Goal: Check status: Check status

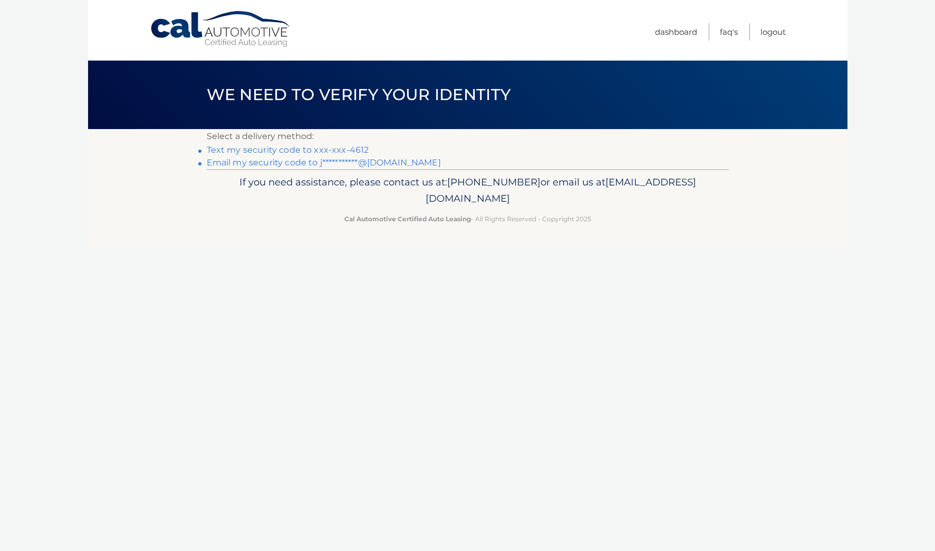
click at [334, 145] on link "Text my security code to xxx-xxx-4612" at bounding box center [288, 150] width 162 height 10
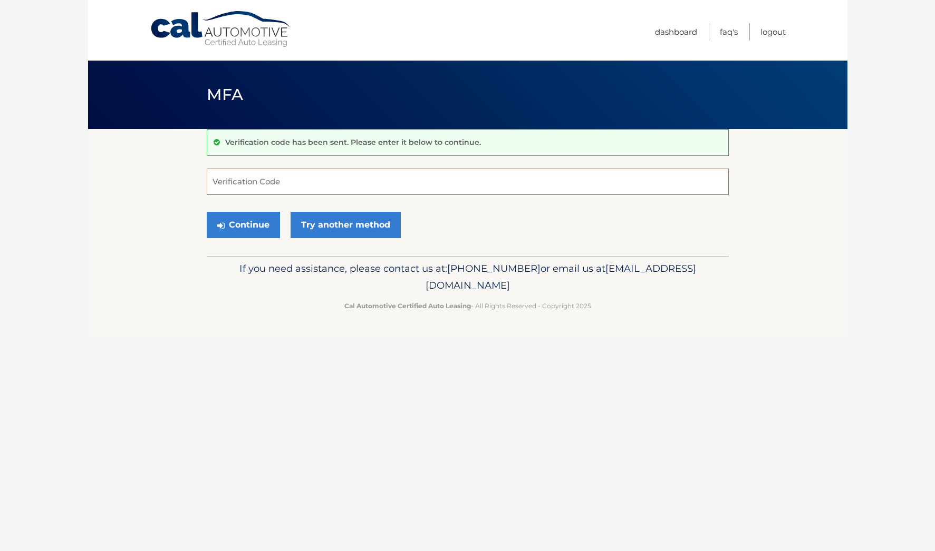
click at [358, 181] on input "Verification Code" at bounding box center [468, 182] width 522 height 26
click at [360, 181] on input "Verification Code" at bounding box center [468, 182] width 522 height 26
type input "647563"
click at [207, 212] on button "Continue" at bounding box center [243, 225] width 73 height 26
click at [283, 276] on p "If you need assistance, please contact us at: 609-807-3200 or email us at Custo…" at bounding box center [467, 277] width 508 height 34
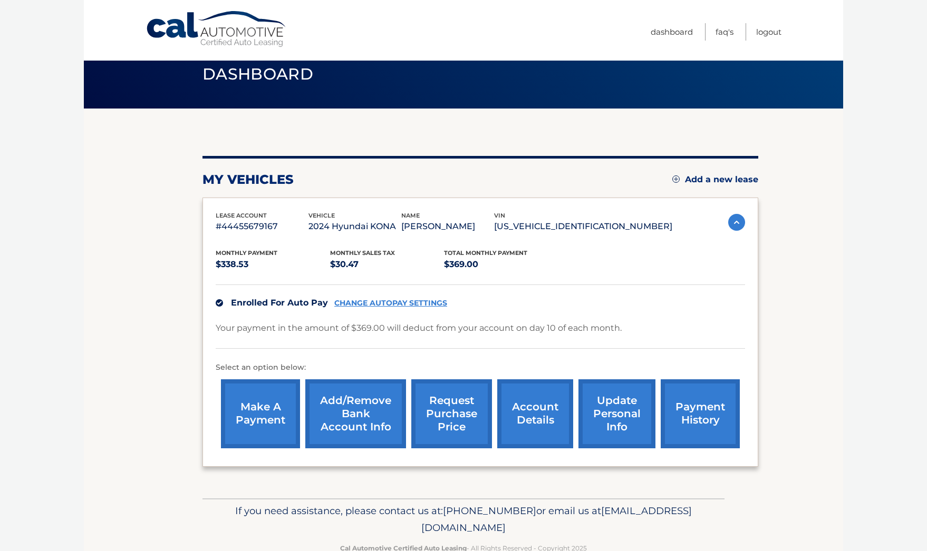
scroll to position [37, 0]
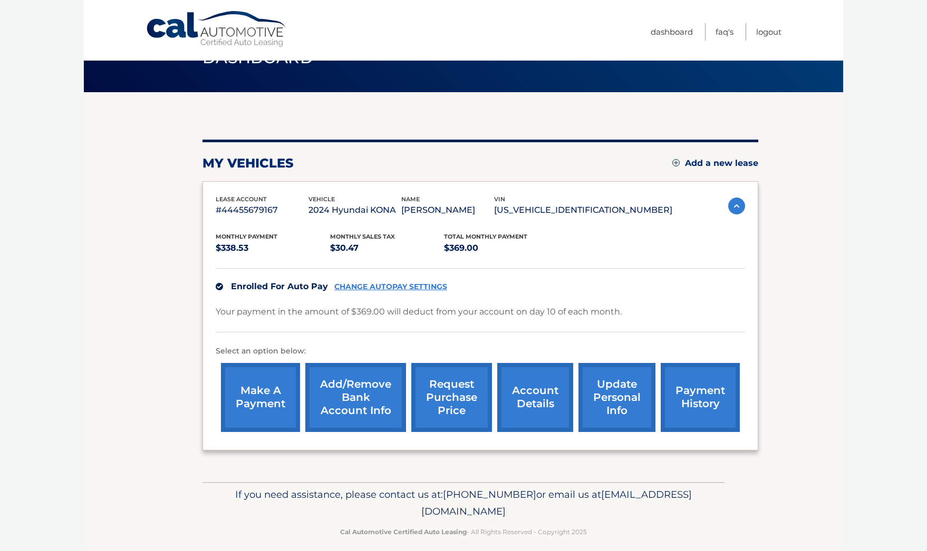
click at [524, 390] on link "account details" at bounding box center [535, 397] width 76 height 69
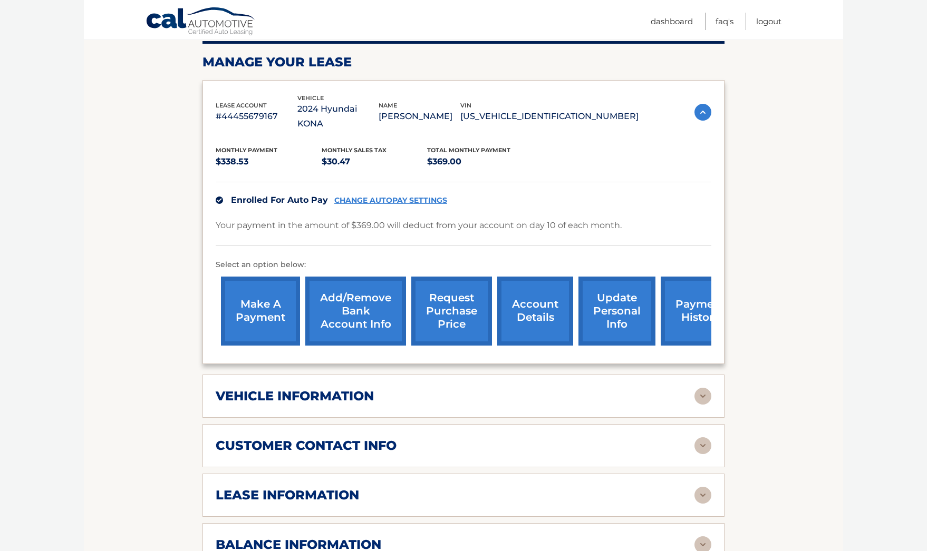
scroll to position [219, 0]
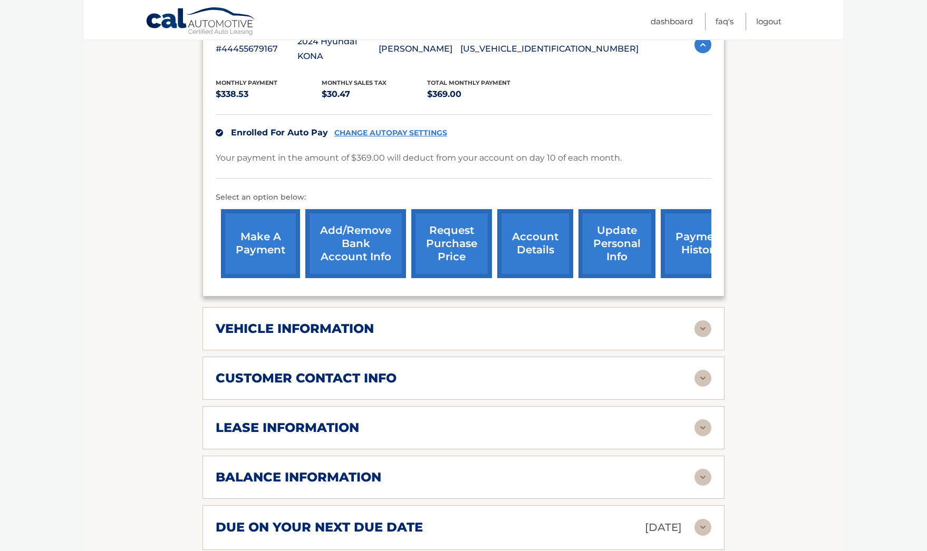
click at [327, 420] on h2 "lease information" at bounding box center [287, 428] width 143 height 16
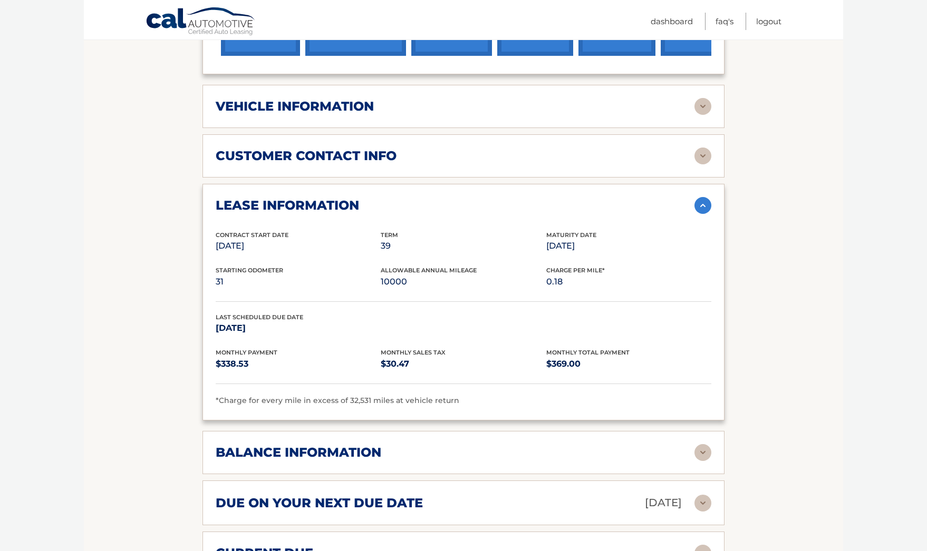
scroll to position [449, 0]
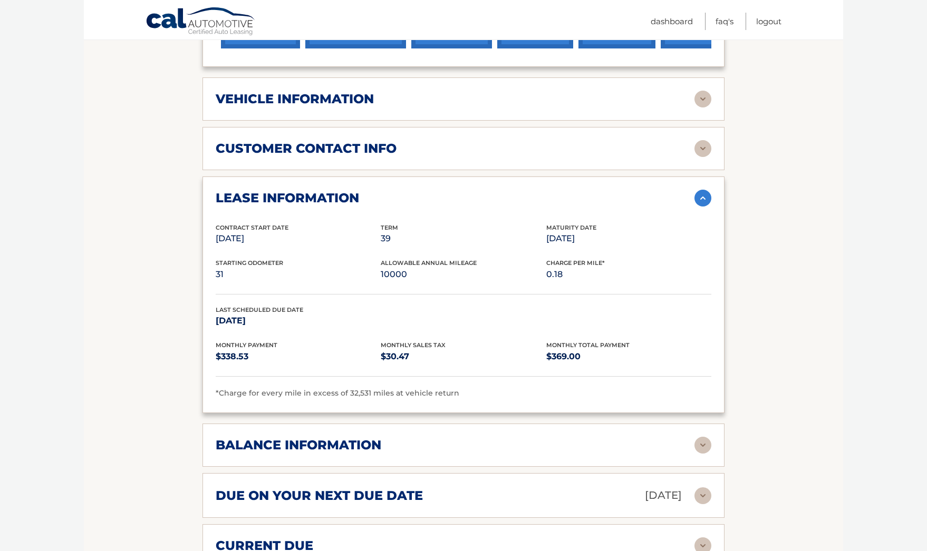
click at [582, 439] on div "balance information Payments Received 20 Payments Remaining 19 Next Payment wil…" at bounding box center [463, 445] width 522 height 43
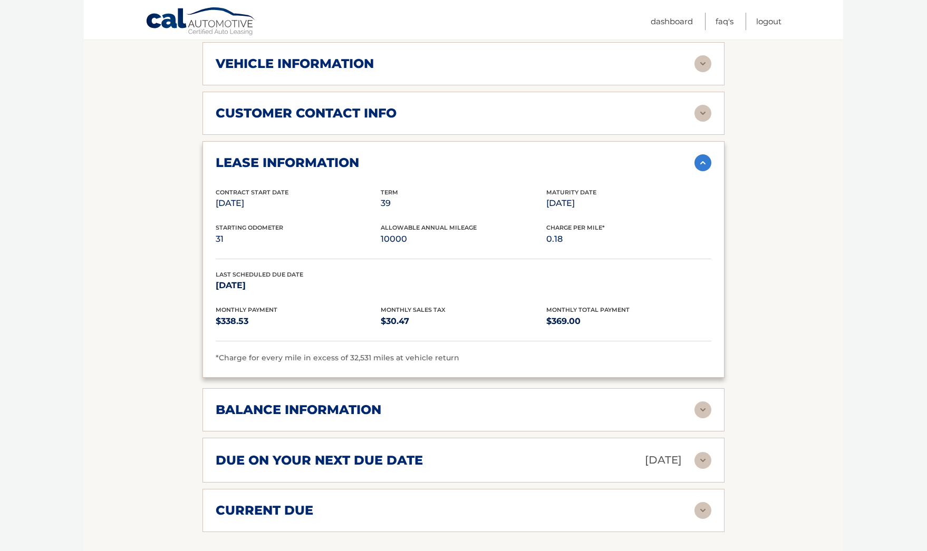
scroll to position [487, 0]
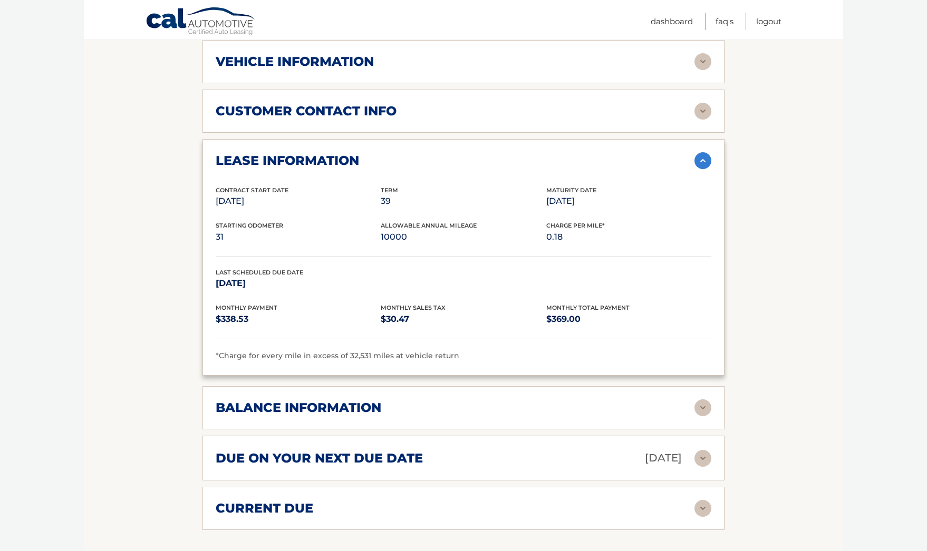
click at [687, 400] on div "balance information" at bounding box center [455, 408] width 479 height 16
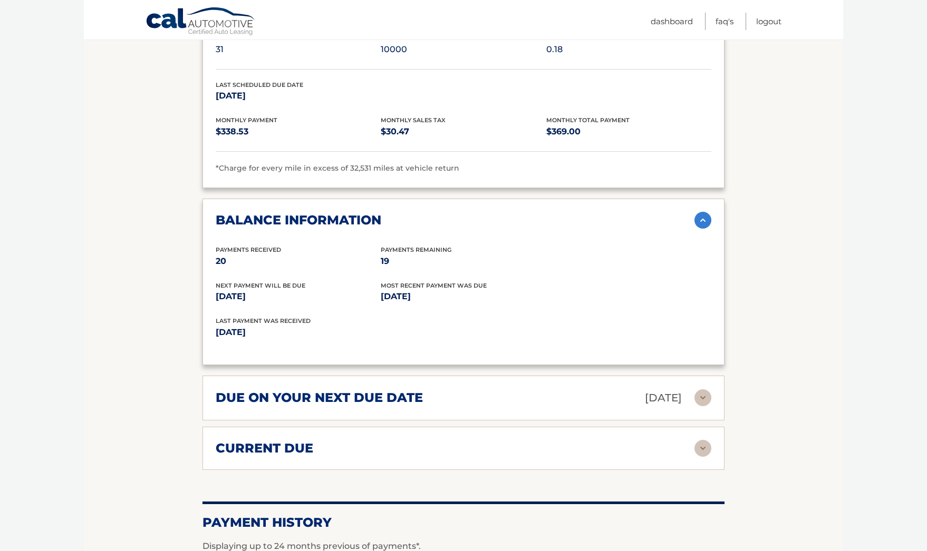
scroll to position [678, 0]
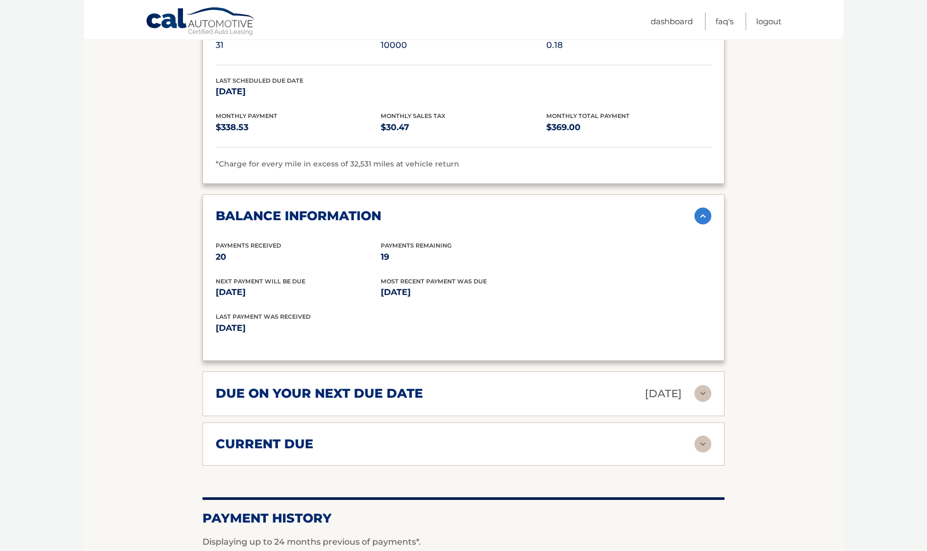
click at [696, 436] on img at bounding box center [702, 444] width 17 height 17
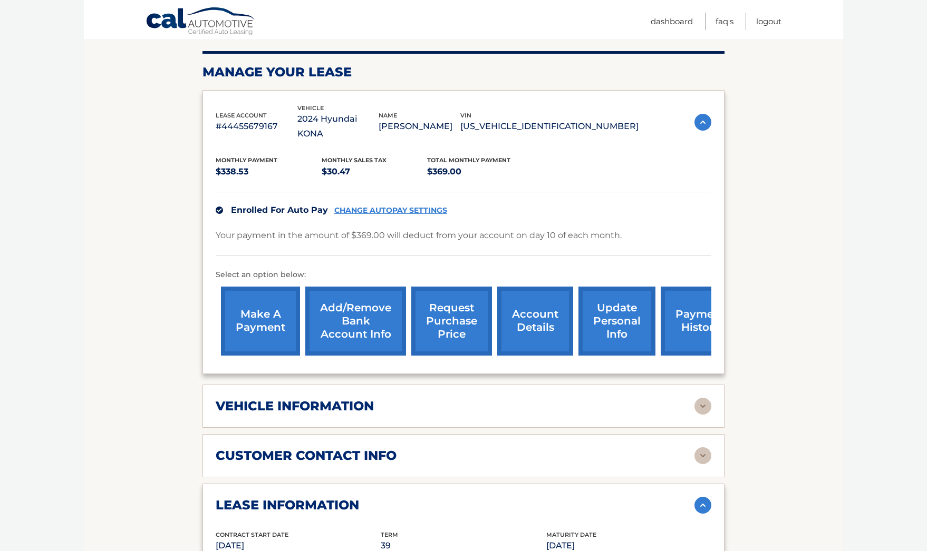
scroll to position [139, 0]
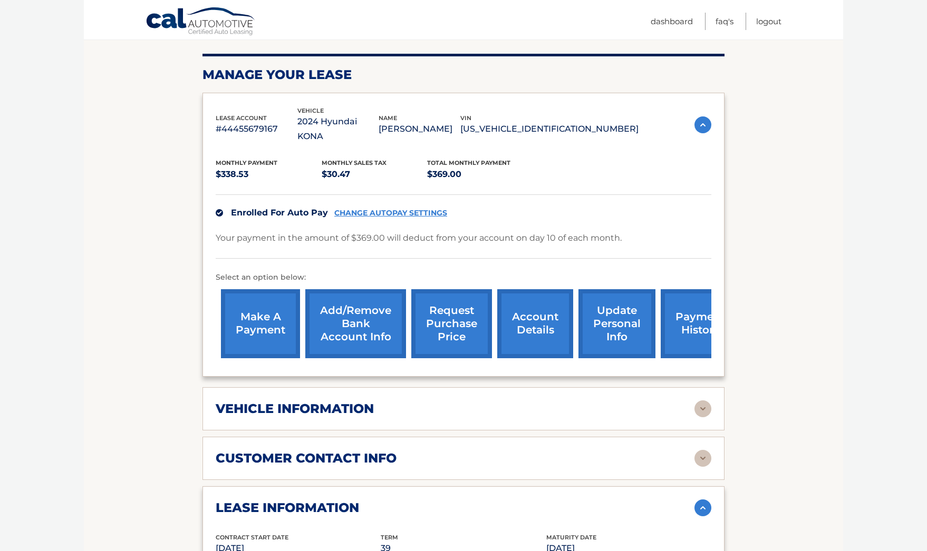
click at [710, 401] on img at bounding box center [702, 409] width 17 height 17
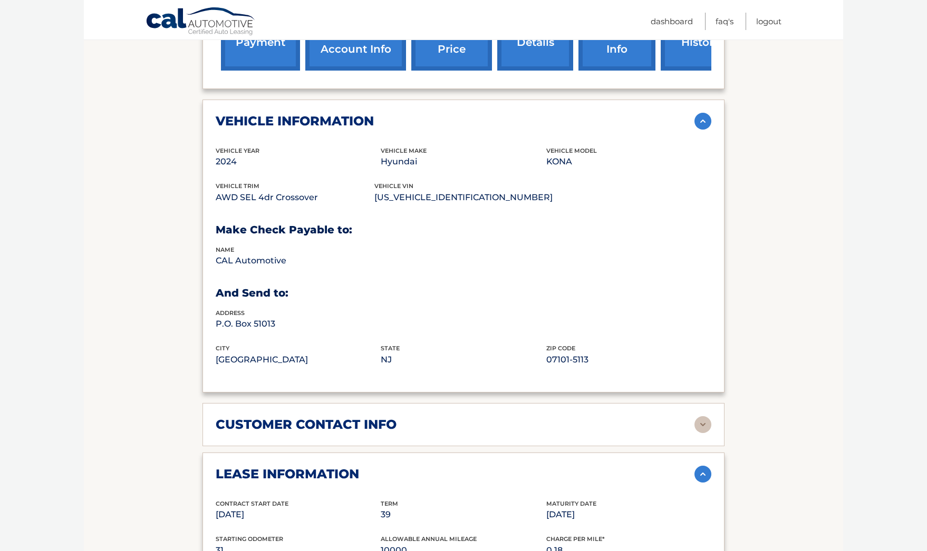
scroll to position [433, 0]
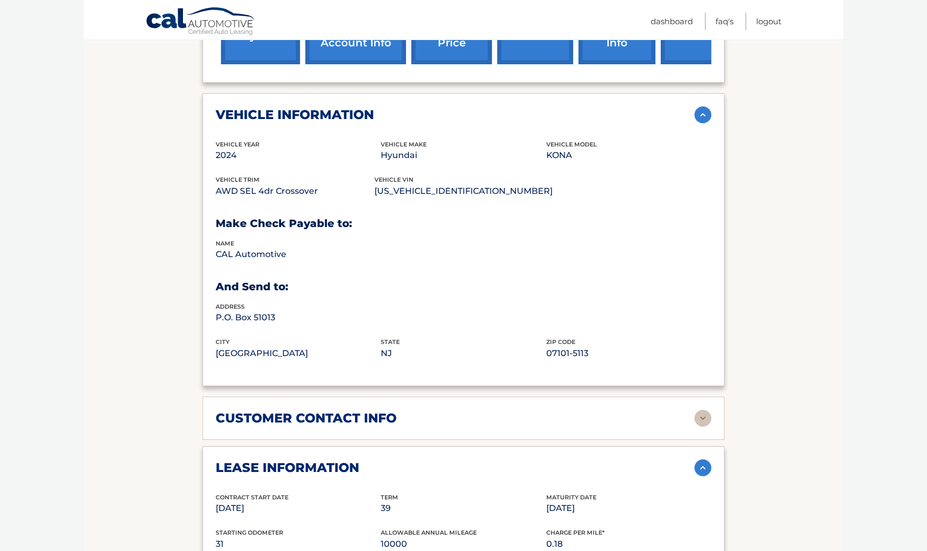
click at [708, 410] on img at bounding box center [702, 418] width 17 height 17
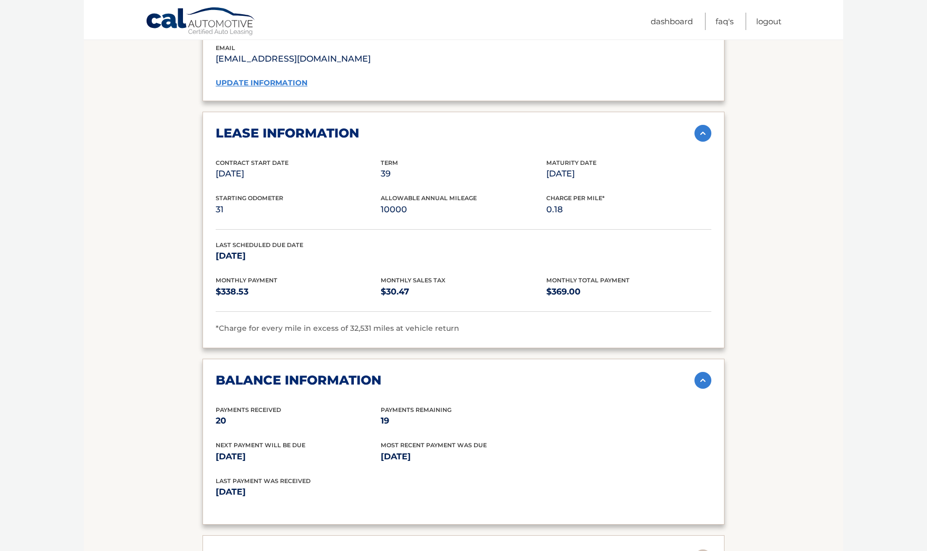
scroll to position [1101, 0]
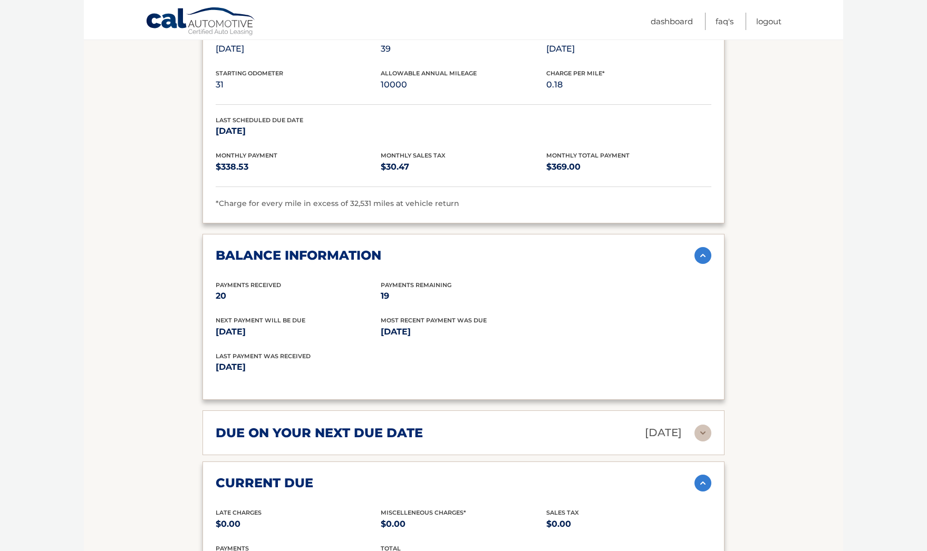
click at [693, 424] on div "due on your next due date Oct 10, 2025" at bounding box center [455, 433] width 479 height 18
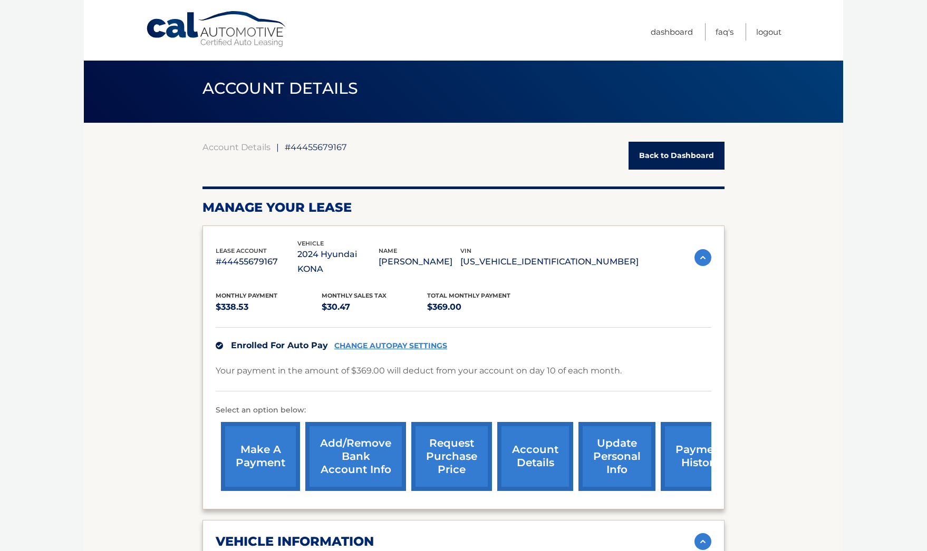
scroll to position [0, 0]
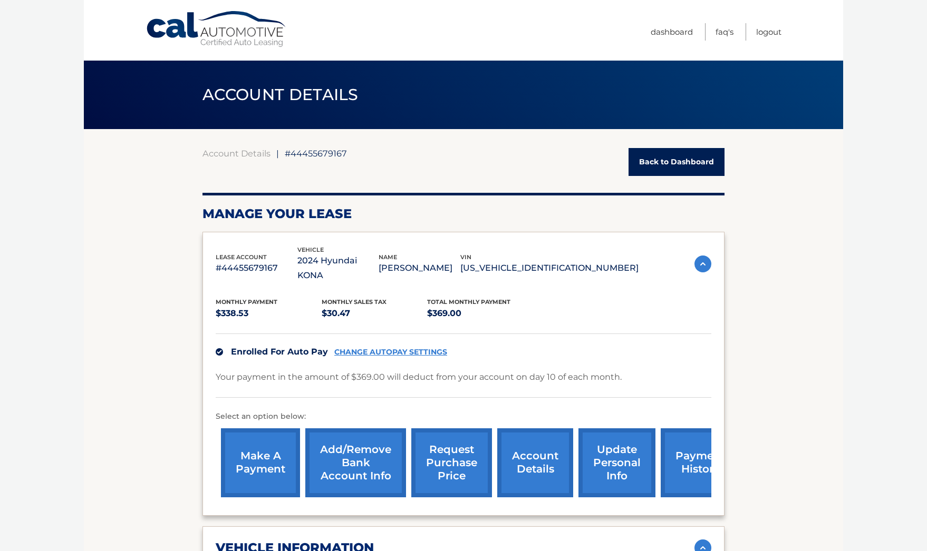
click at [434, 435] on link "request purchase price" at bounding box center [451, 463] width 81 height 69
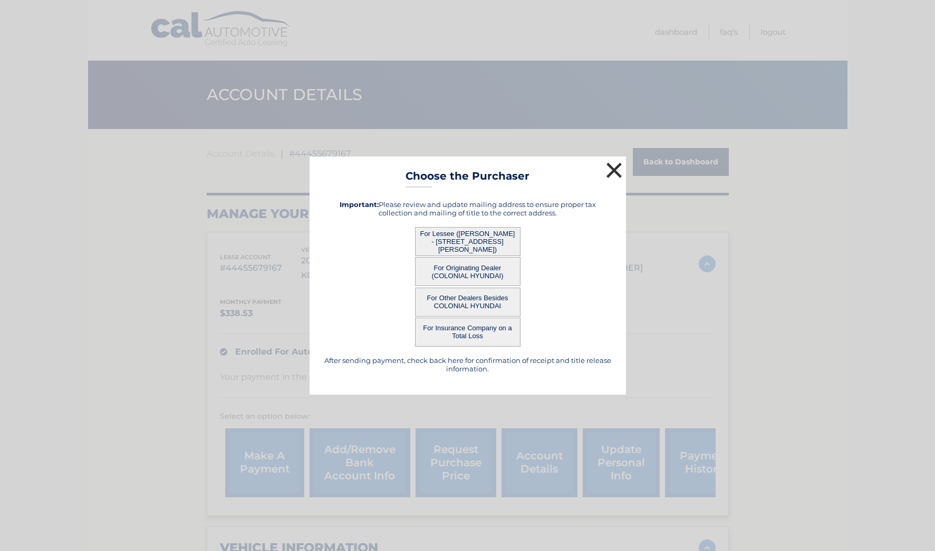
click at [615, 170] on button "×" at bounding box center [614, 170] width 21 height 21
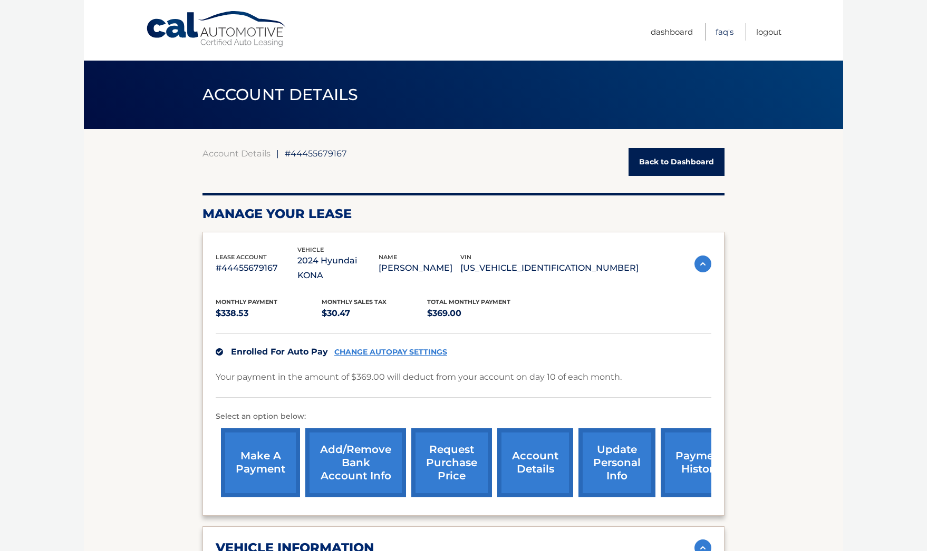
click at [721, 32] on link "FAQ's" at bounding box center [724, 31] width 18 height 17
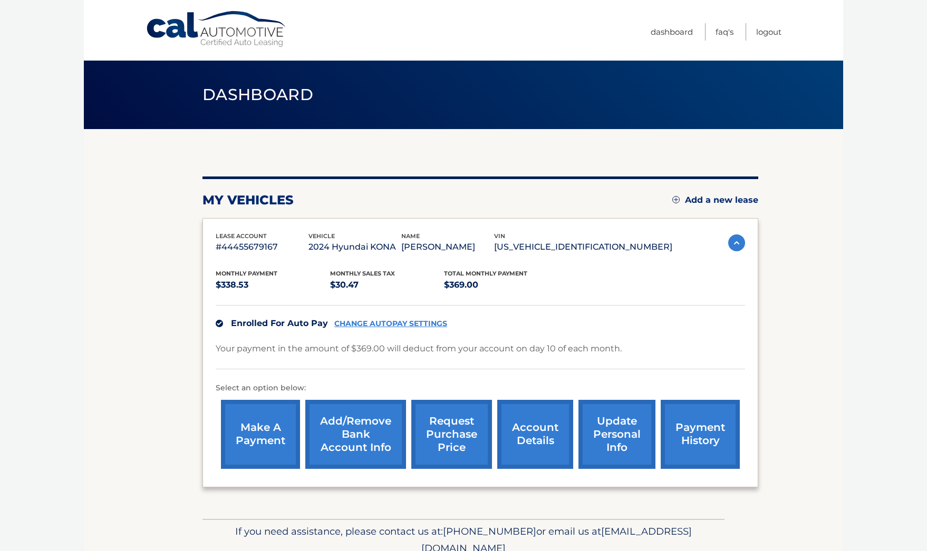
click at [535, 427] on link "account details" at bounding box center [535, 434] width 76 height 69
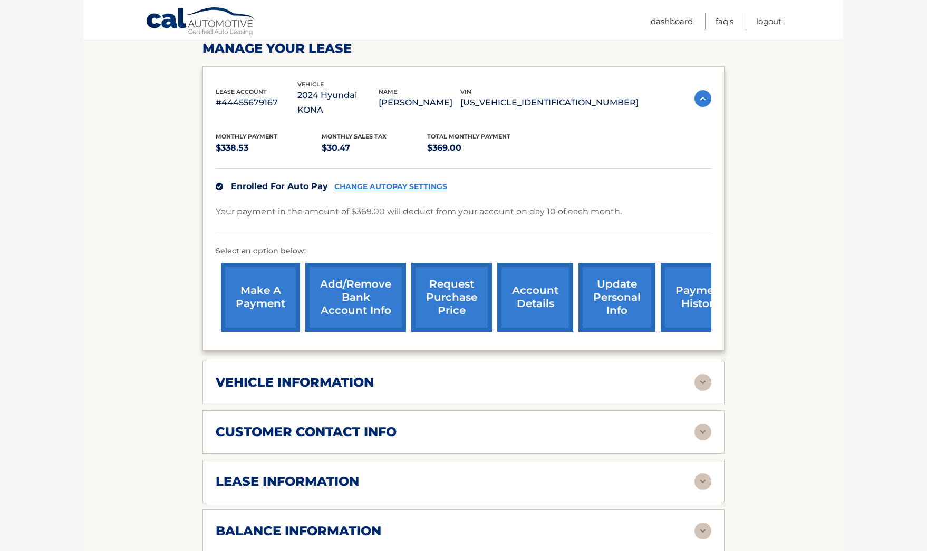
scroll to position [414, 0]
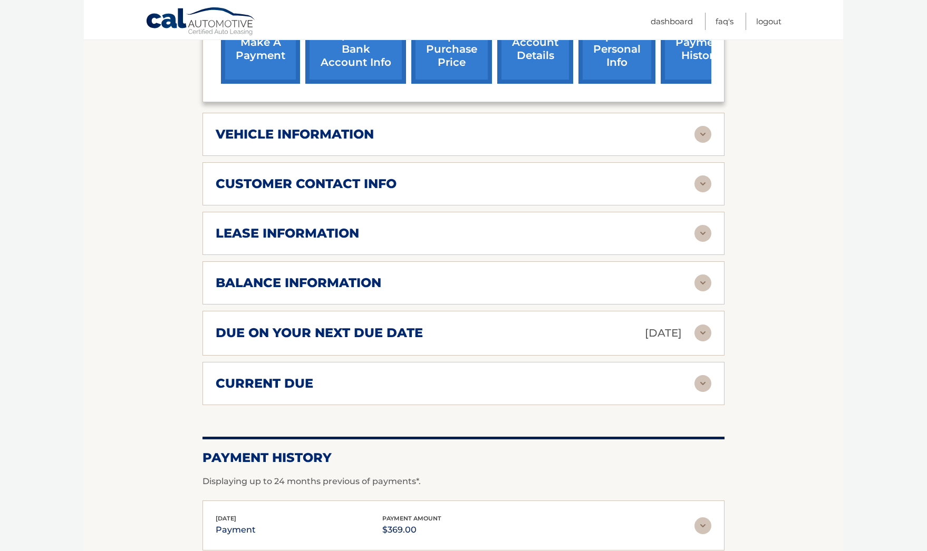
click at [322, 226] on h2 "lease information" at bounding box center [287, 234] width 143 height 16
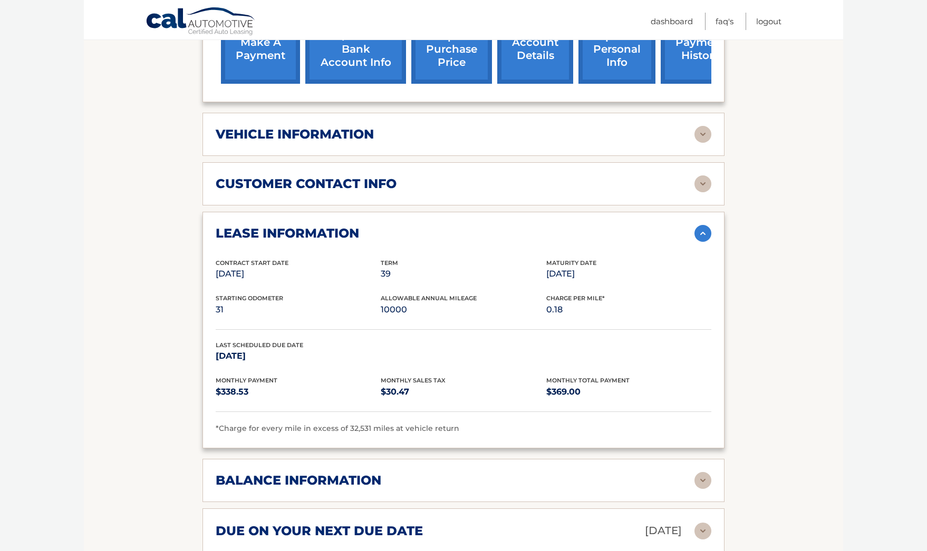
click at [289, 473] on h2 "balance information" at bounding box center [299, 481] width 166 height 16
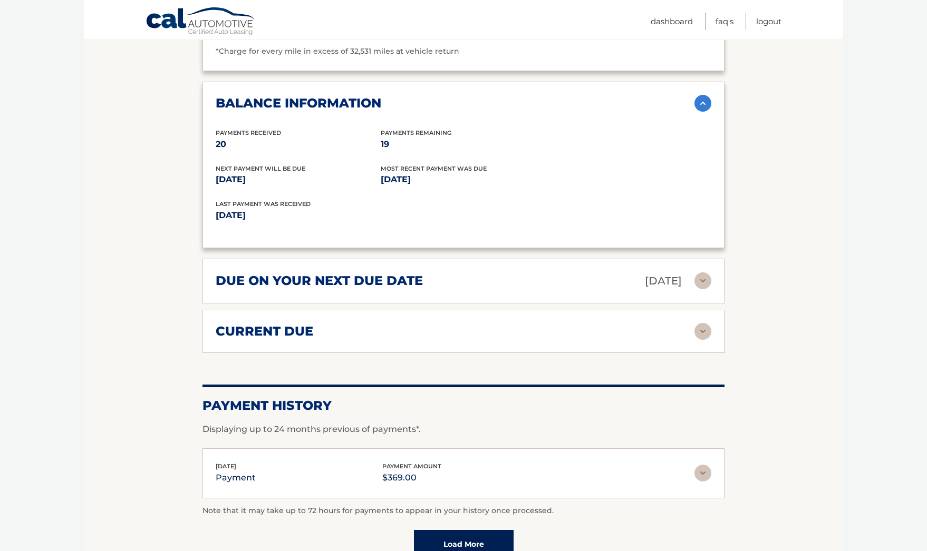
scroll to position [792, 0]
click at [411, 309] on div "current due Late Charges $0.00 Miscelleneous Charges* $0.00 Sales Tax $0.00 pay…" at bounding box center [463, 330] width 522 height 43
click at [411, 323] on div "current due" at bounding box center [455, 331] width 479 height 16
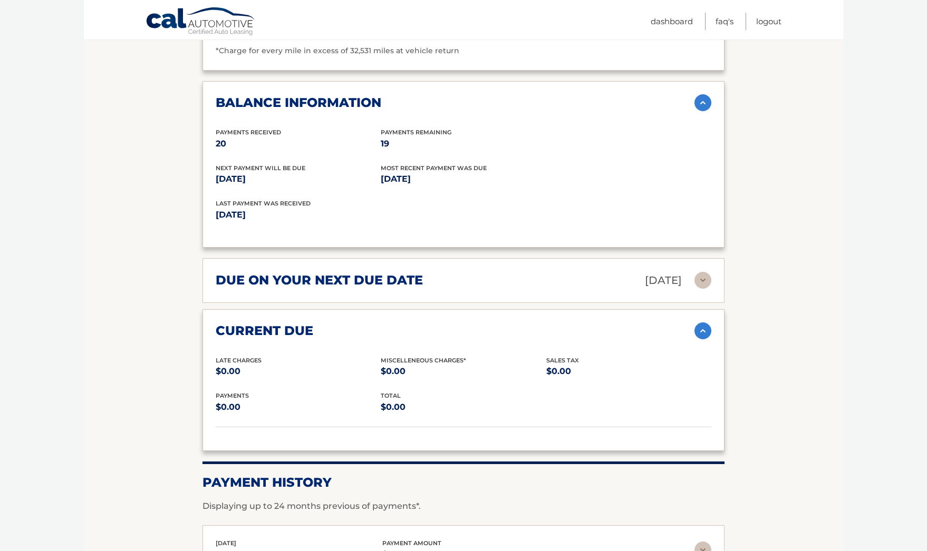
click at [417, 273] on h2 "due on your next due date" at bounding box center [319, 281] width 207 height 16
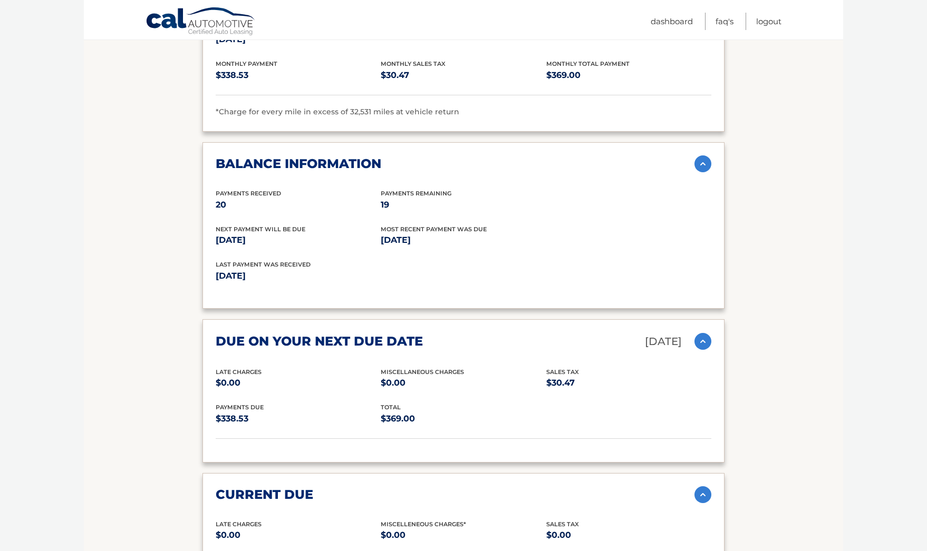
scroll to position [30, 0]
